Goal: Task Accomplishment & Management: Manage account settings

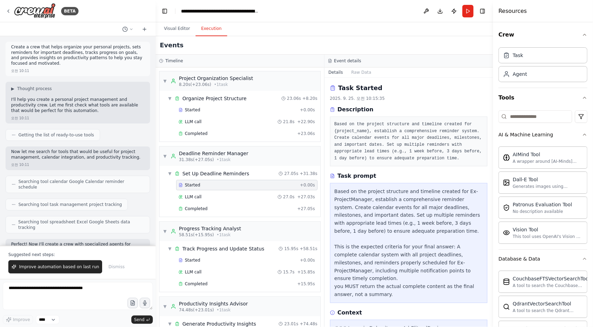
scroll to position [512, 0]
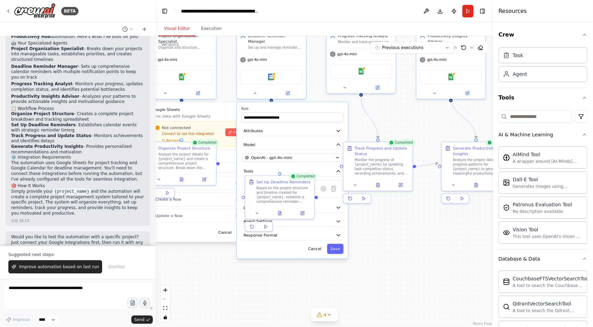
click at [177, 27] on button "Visual Editor" at bounding box center [176, 29] width 37 height 15
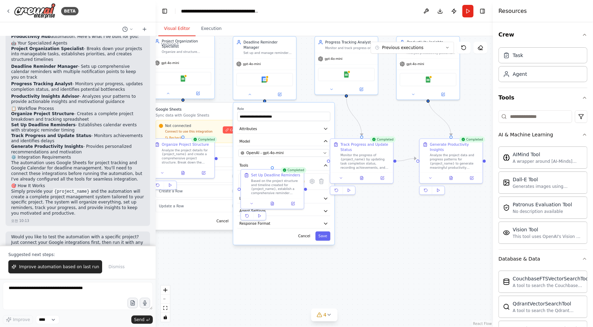
click at [189, 50] on div "Organize and structure personal projects by creating clear project outlines, br…" at bounding box center [187, 52] width 50 height 4
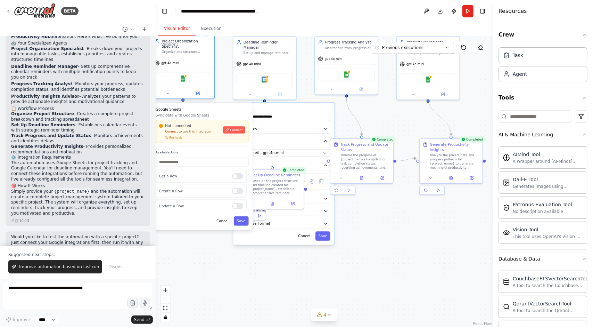
click at [189, 50] on div "Organize and structure personal projects by creating clear project outlines, br…" at bounding box center [187, 52] width 50 height 4
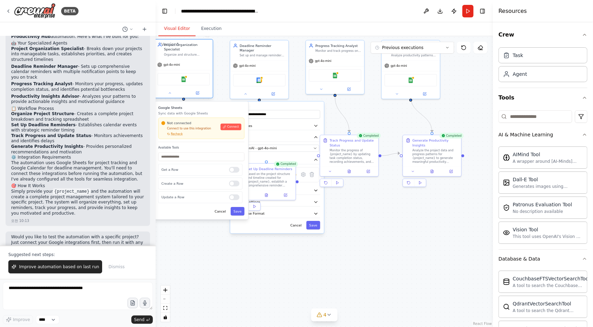
click at [195, 53] on div "Organize and structure personal projects by creating clear project outlines, br…" at bounding box center [187, 55] width 46 height 4
click at [170, 91] on icon at bounding box center [170, 93] width 4 height 4
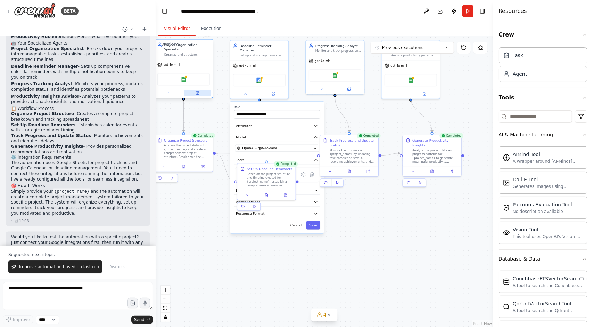
click at [196, 91] on icon at bounding box center [197, 92] width 3 height 3
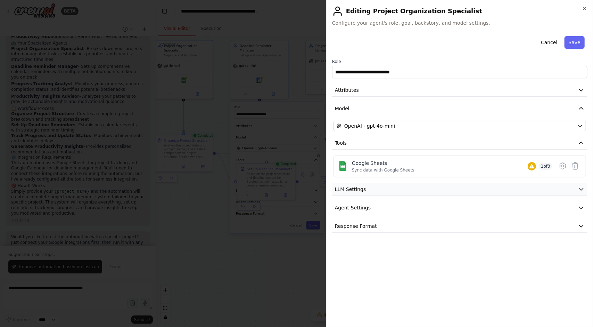
click at [384, 189] on button "LLM Settings" at bounding box center [459, 189] width 255 height 13
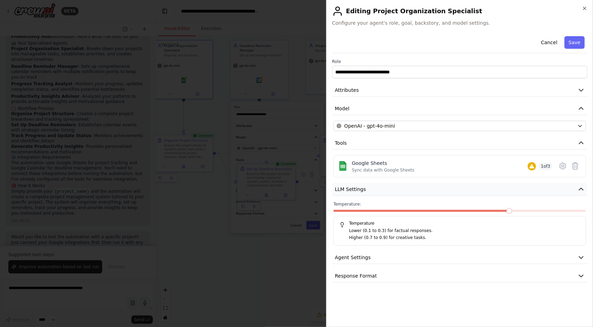
click at [384, 189] on button "LLM Settings" at bounding box center [459, 189] width 255 height 13
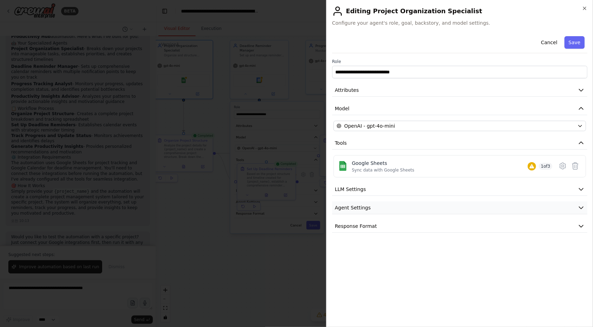
click at [380, 207] on button "Agent Settings" at bounding box center [459, 207] width 255 height 13
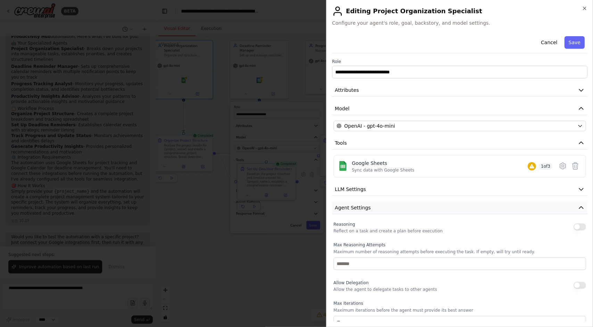
click at [380, 207] on button "Agent Settings" at bounding box center [459, 207] width 255 height 13
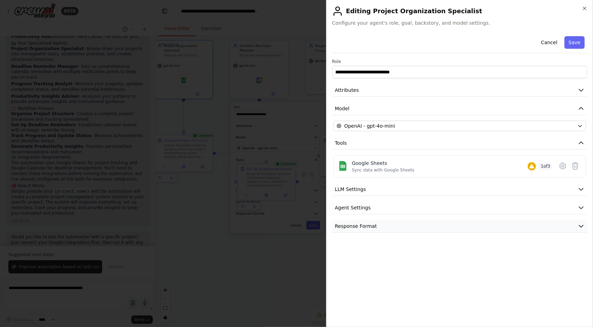
click at [379, 223] on button "Response Format" at bounding box center [459, 226] width 255 height 13
click at [585, 10] on icon "button" at bounding box center [585, 9] width 6 height 6
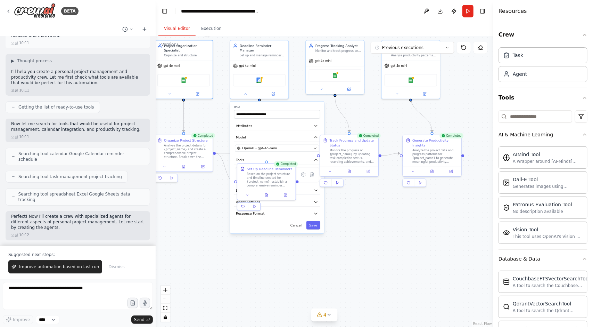
scroll to position [0, 0]
